Goal: Information Seeking & Learning: Learn about a topic

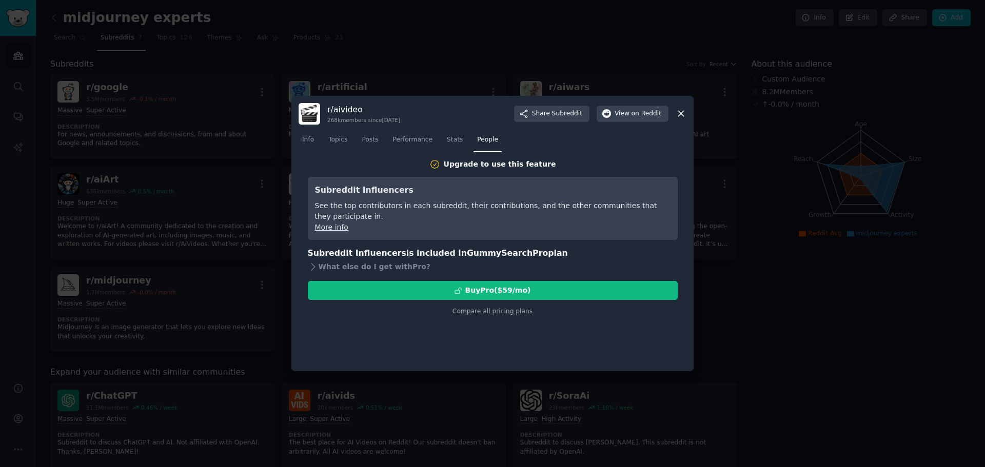
click at [742, 358] on div at bounding box center [492, 233] width 985 height 467
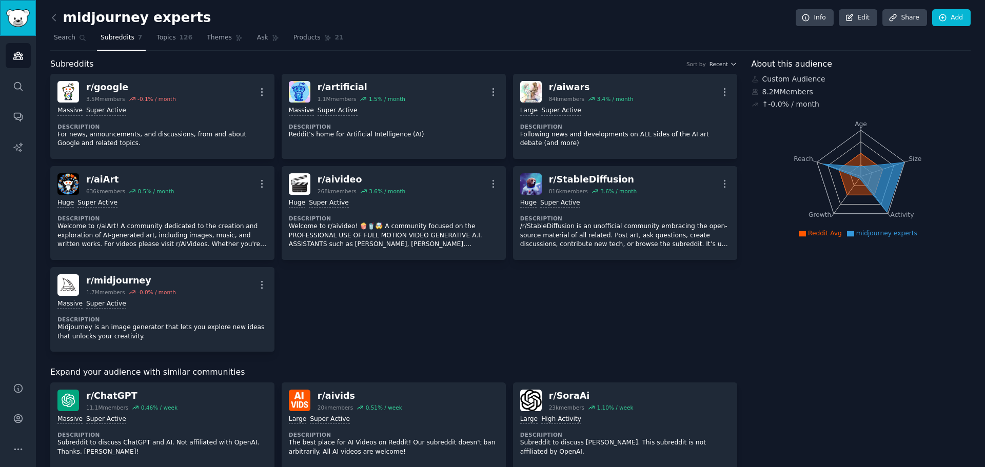
click at [13, 23] on img "Sidebar" at bounding box center [18, 18] width 24 height 18
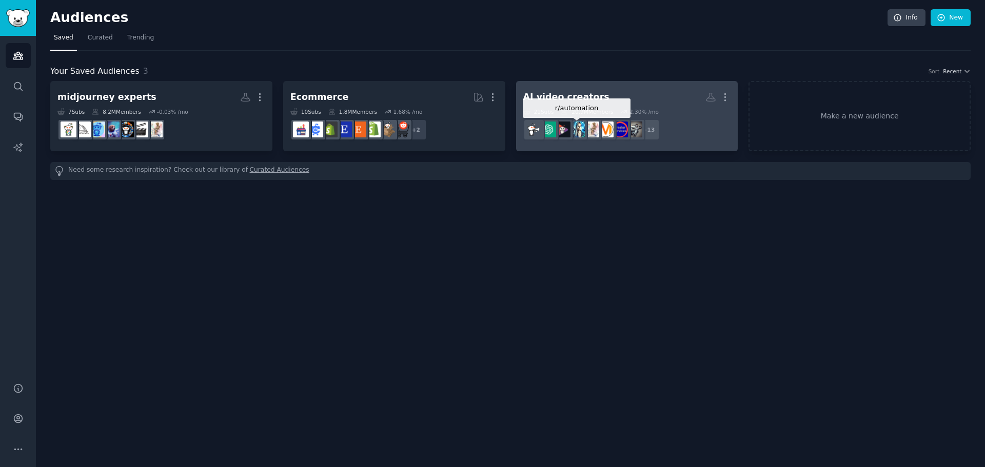
click at [576, 124] on img at bounding box center [577, 130] width 16 height 16
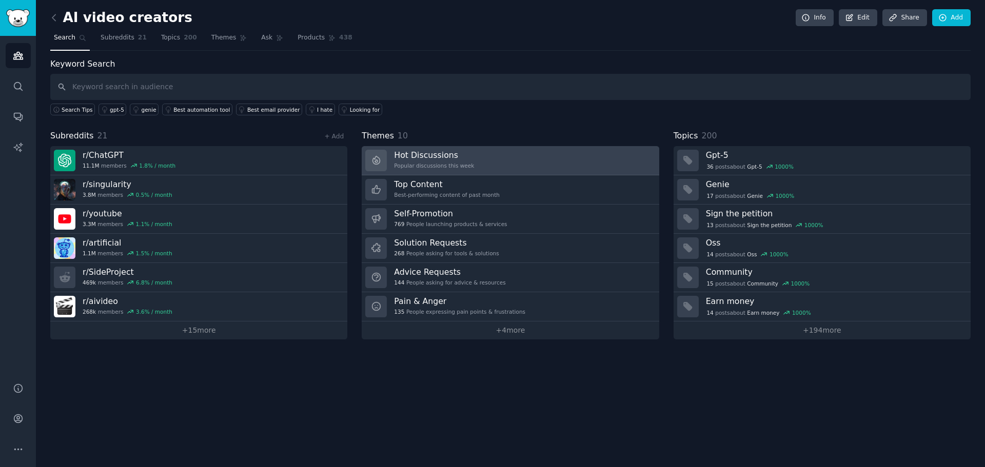
click at [443, 162] on div "Popular discussions this week" at bounding box center [434, 165] width 80 height 7
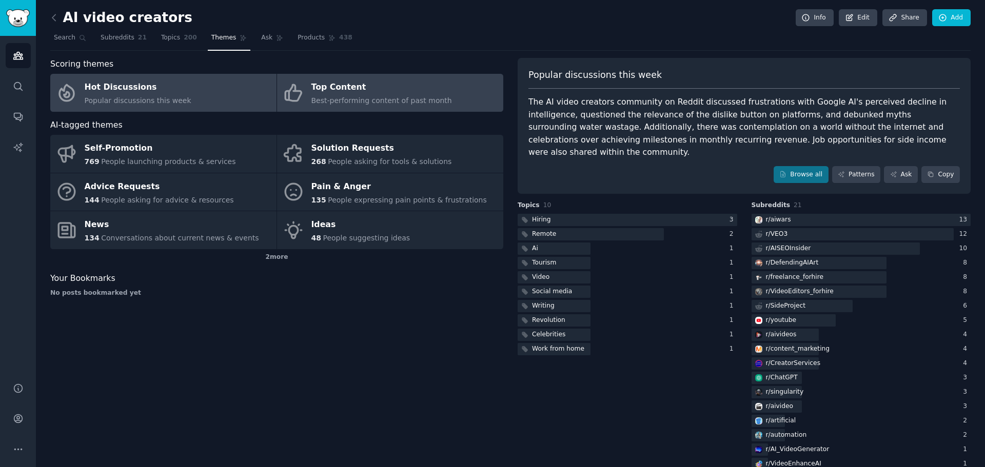
click at [327, 97] on span "Best-performing content of past month" at bounding box center [381, 100] width 141 height 8
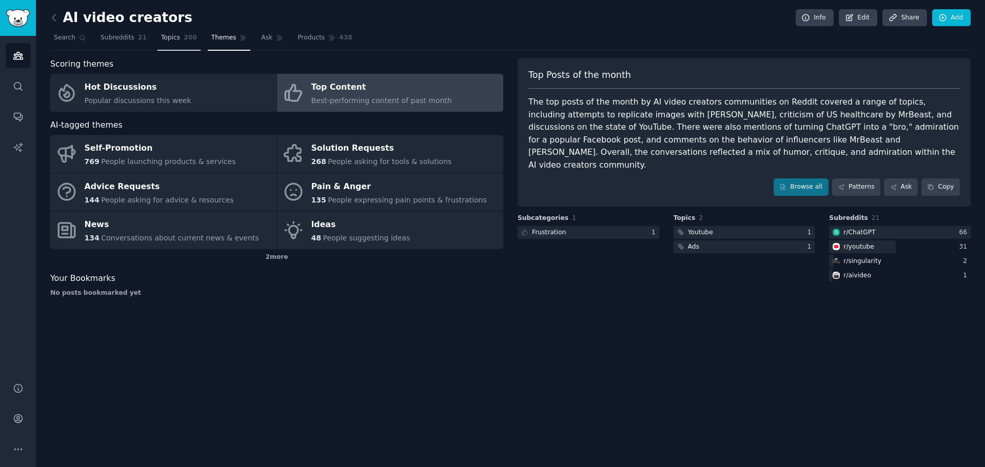
click at [161, 40] on span "Topics" at bounding box center [170, 37] width 19 height 9
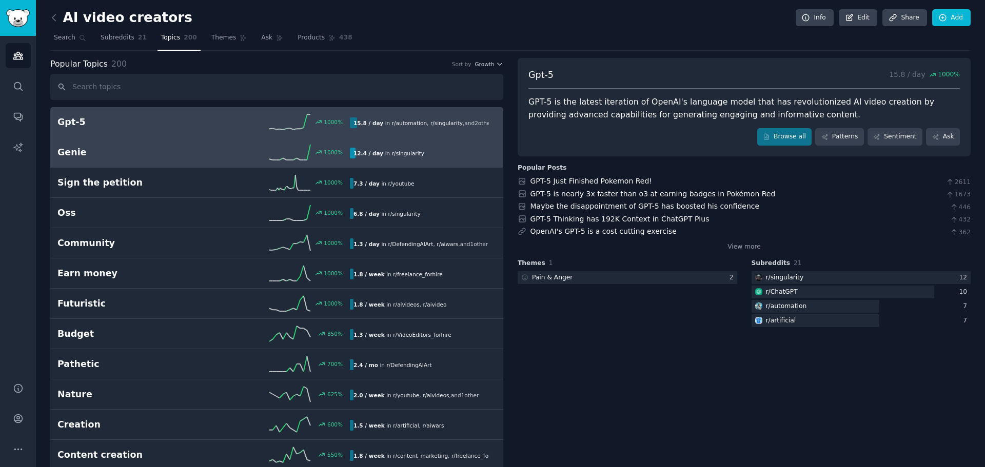
drag, startPoint x: 184, startPoint y: 151, endPoint x: 189, endPoint y: 151, distance: 5.2
click at [185, 151] on h2 "Genie" at bounding box center [130, 152] width 146 height 13
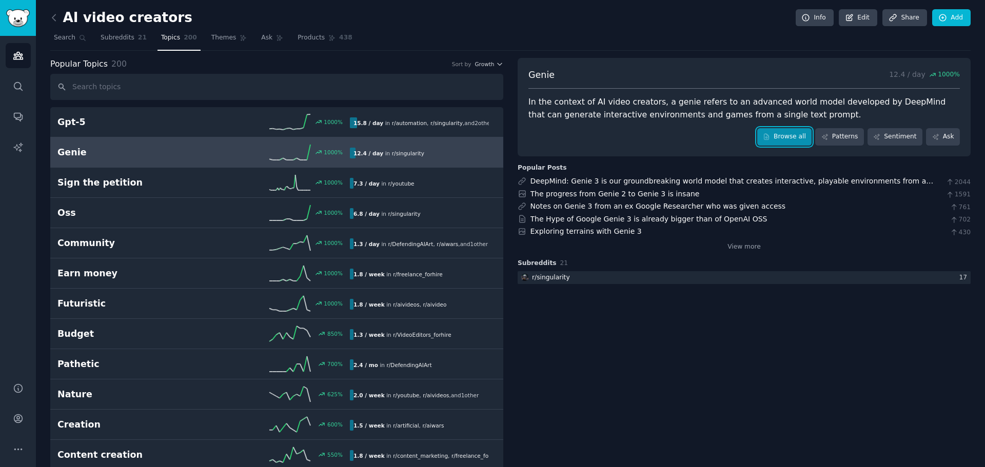
click at [789, 143] on link "Browse all" at bounding box center [784, 136] width 55 height 17
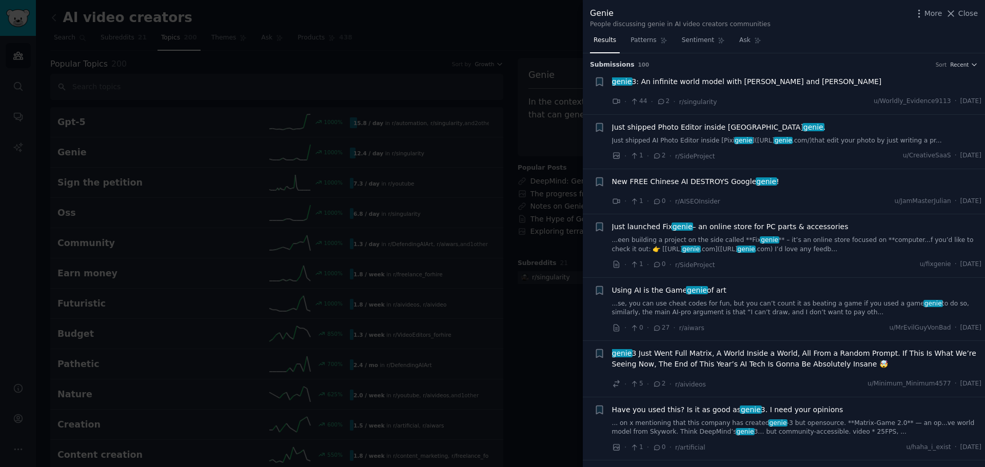
click at [613, 182] on span "New FREE Chinese AI DESTROYS Google genie !" at bounding box center [695, 181] width 167 height 11
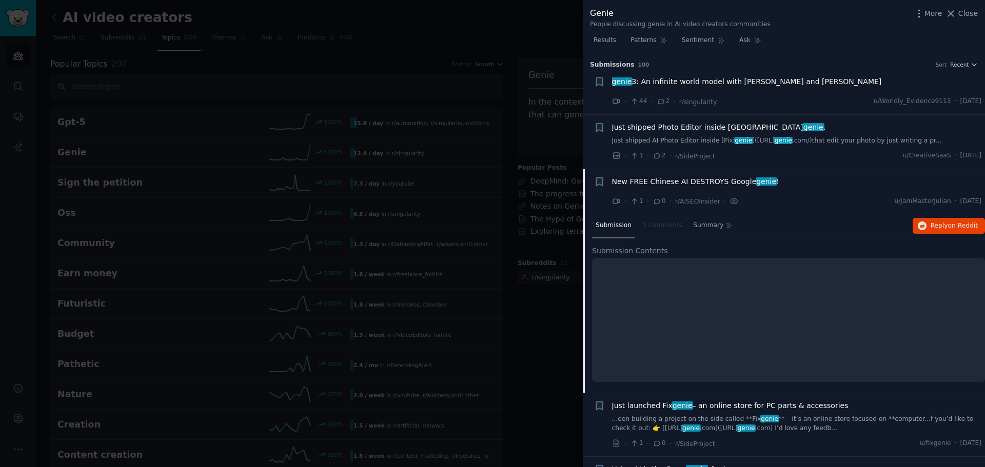
scroll to position [116, 0]
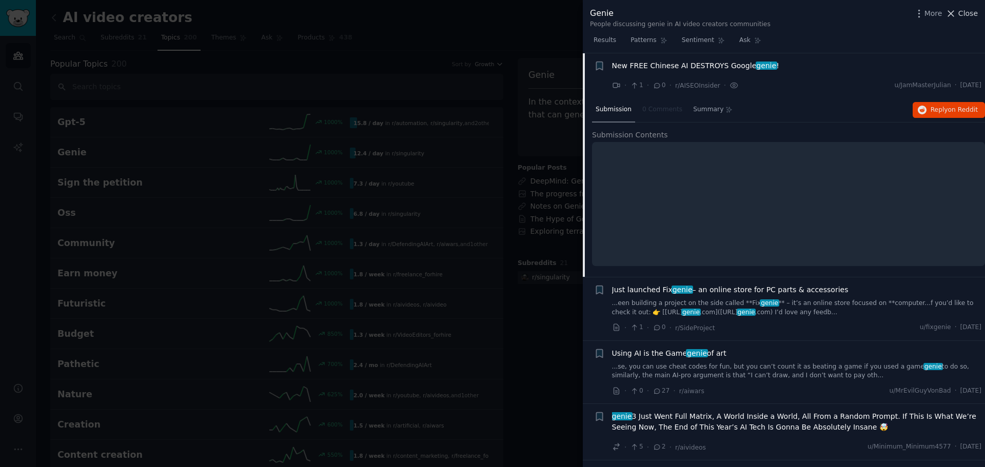
click at [956, 16] on icon at bounding box center [950, 13] width 11 height 11
click at [951, 12] on link "Add" at bounding box center [951, 17] width 38 height 17
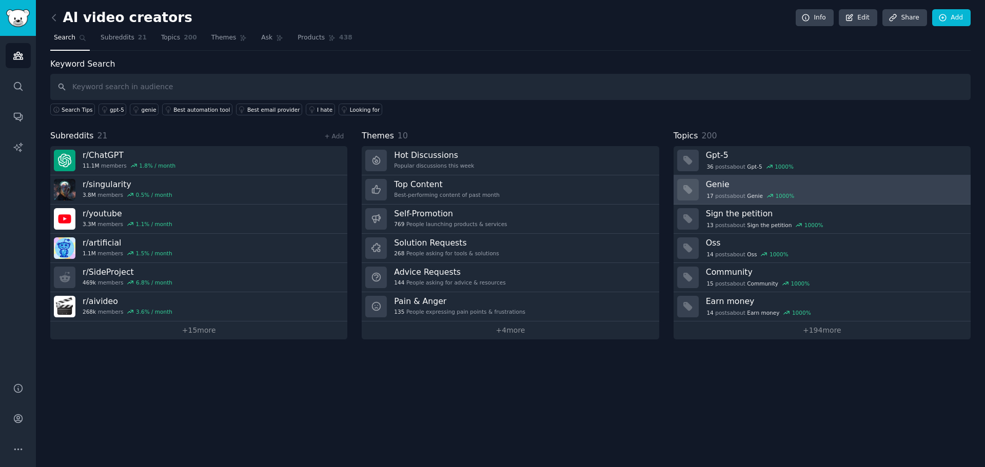
click at [754, 194] on span "Genie" at bounding box center [755, 195] width 16 height 7
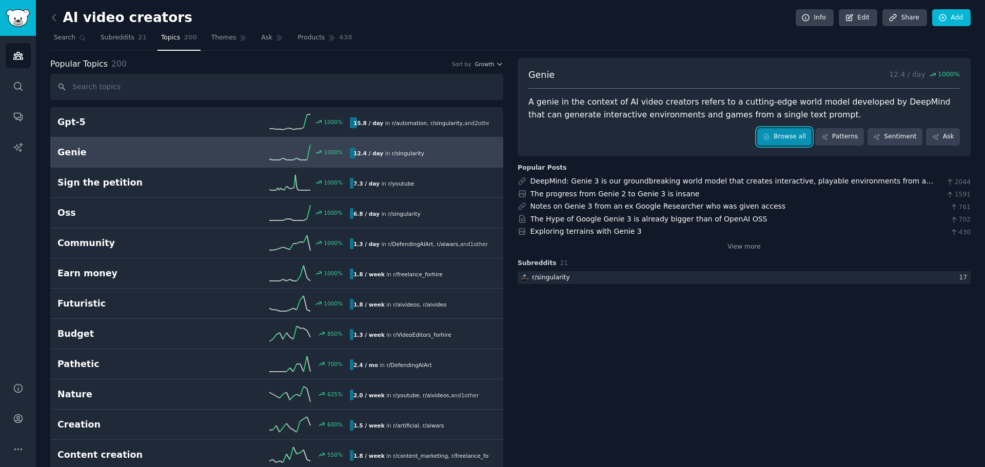
click at [787, 134] on link "Browse all" at bounding box center [784, 136] width 55 height 17
